Goal: Find contact information: Find contact information

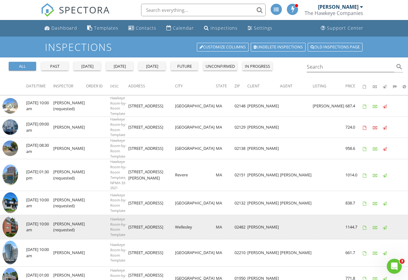
click at [10, 226] on img at bounding box center [10, 226] width 16 height 21
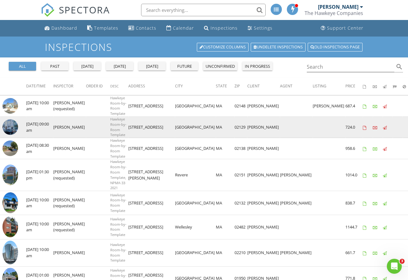
click at [14, 126] on img at bounding box center [10, 127] width 16 height 16
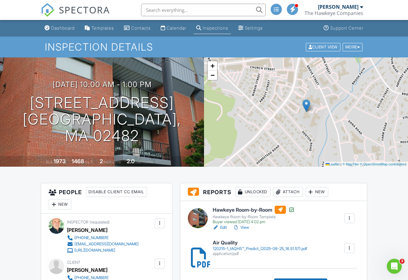
click at [197, 251] on div at bounding box center [194, 248] width 6 height 6
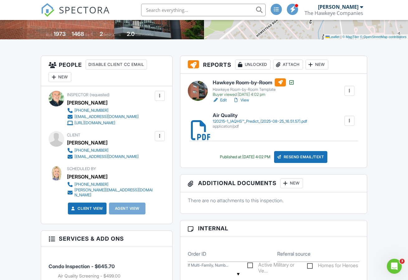
click at [69, 156] on div at bounding box center [70, 156] width 6 height 6
click at [75, 156] on div "[PHONE_NUMBER] [EMAIL_ADDRESS][DOMAIN_NAME]" at bounding box center [105, 153] width 77 height 12
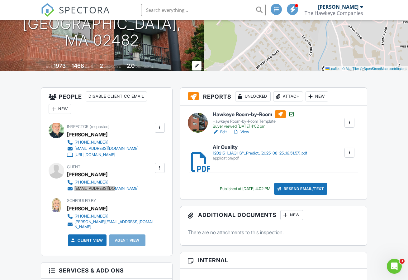
scroll to position [0, 0]
